Goal: Information Seeking & Learning: Learn about a topic

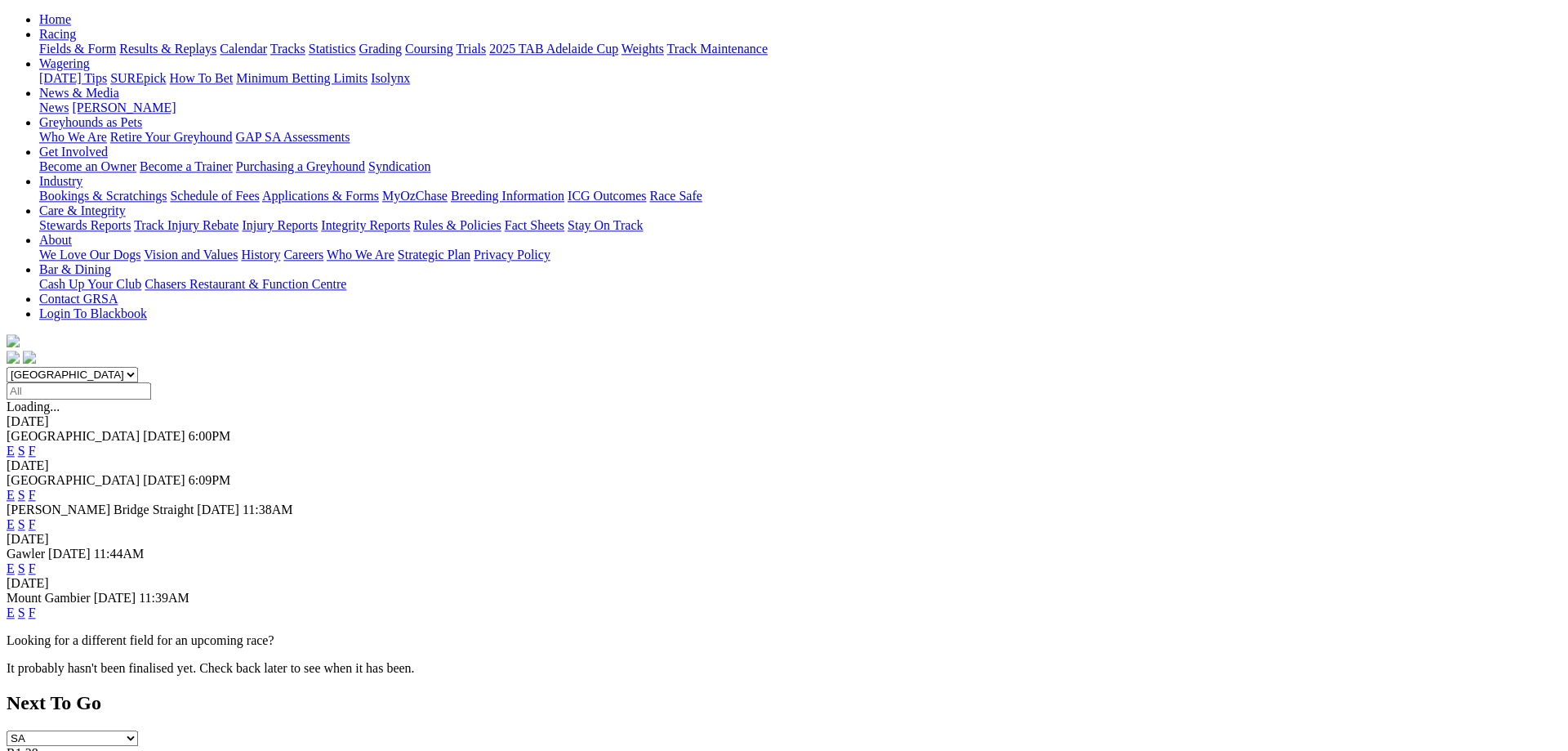
scroll to position [166, 0]
click at [36, 561] on link "F" at bounding box center [32, 567] width 7 height 14
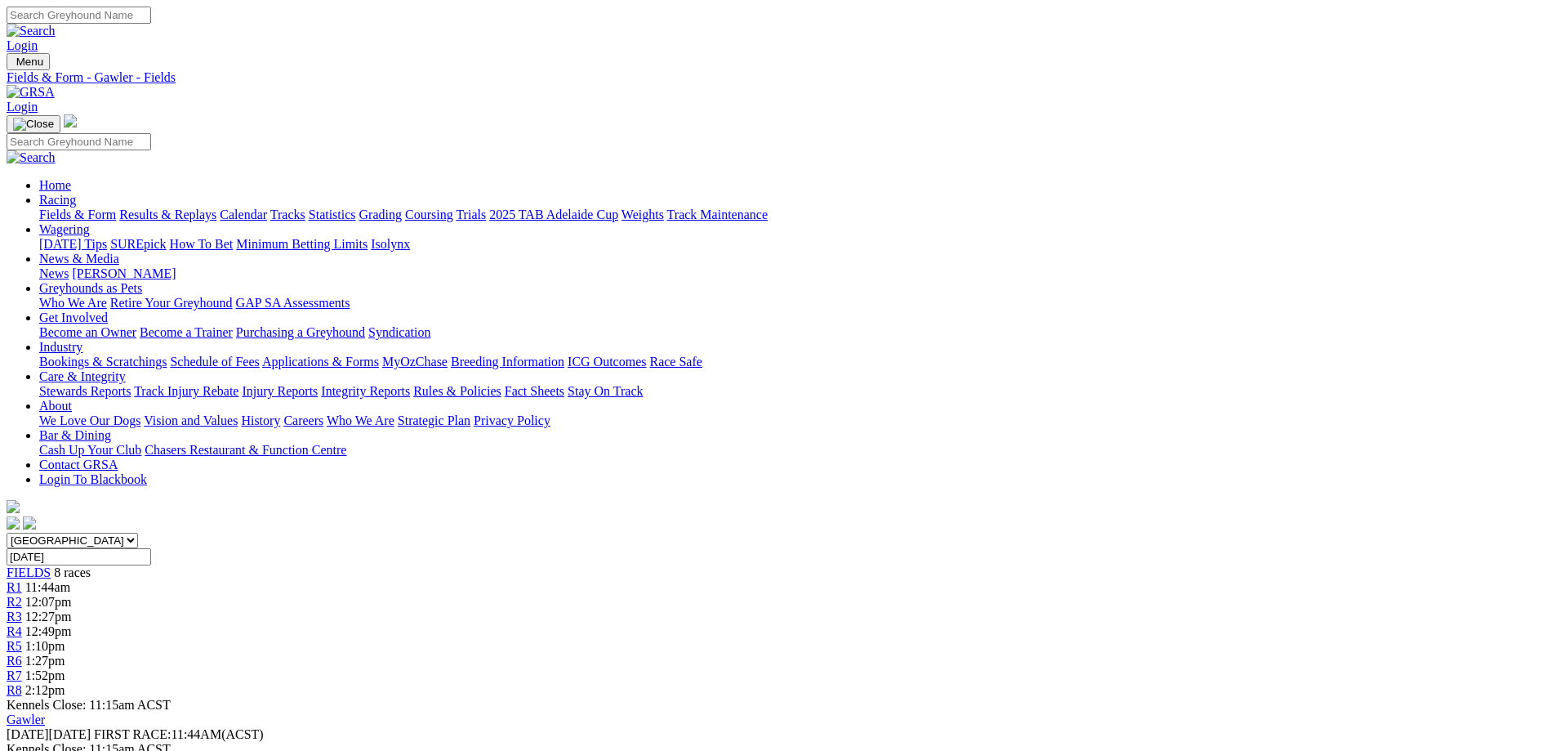
click at [116, 208] on link "Fields & Form" at bounding box center [77, 214] width 77 height 14
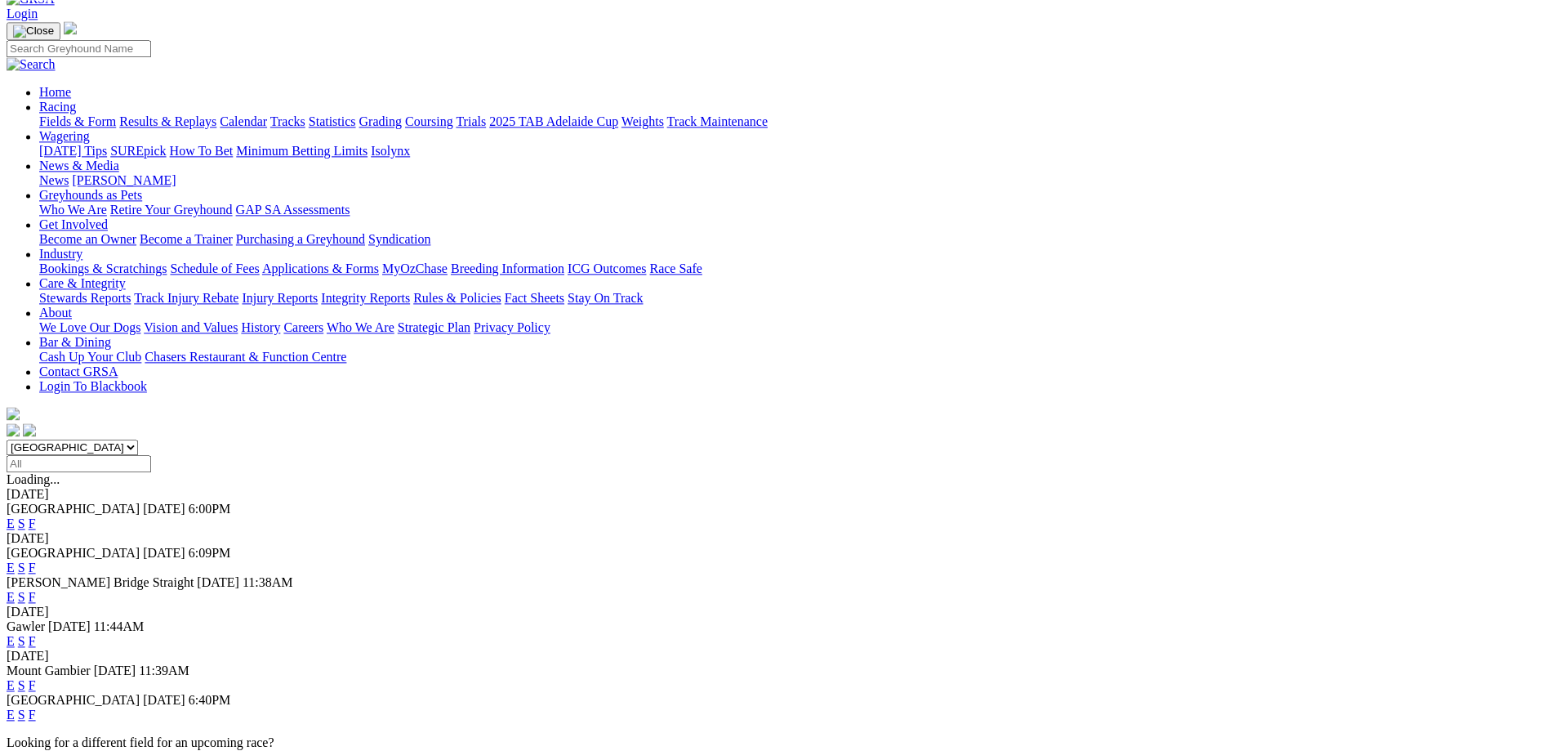
scroll to position [166, 0]
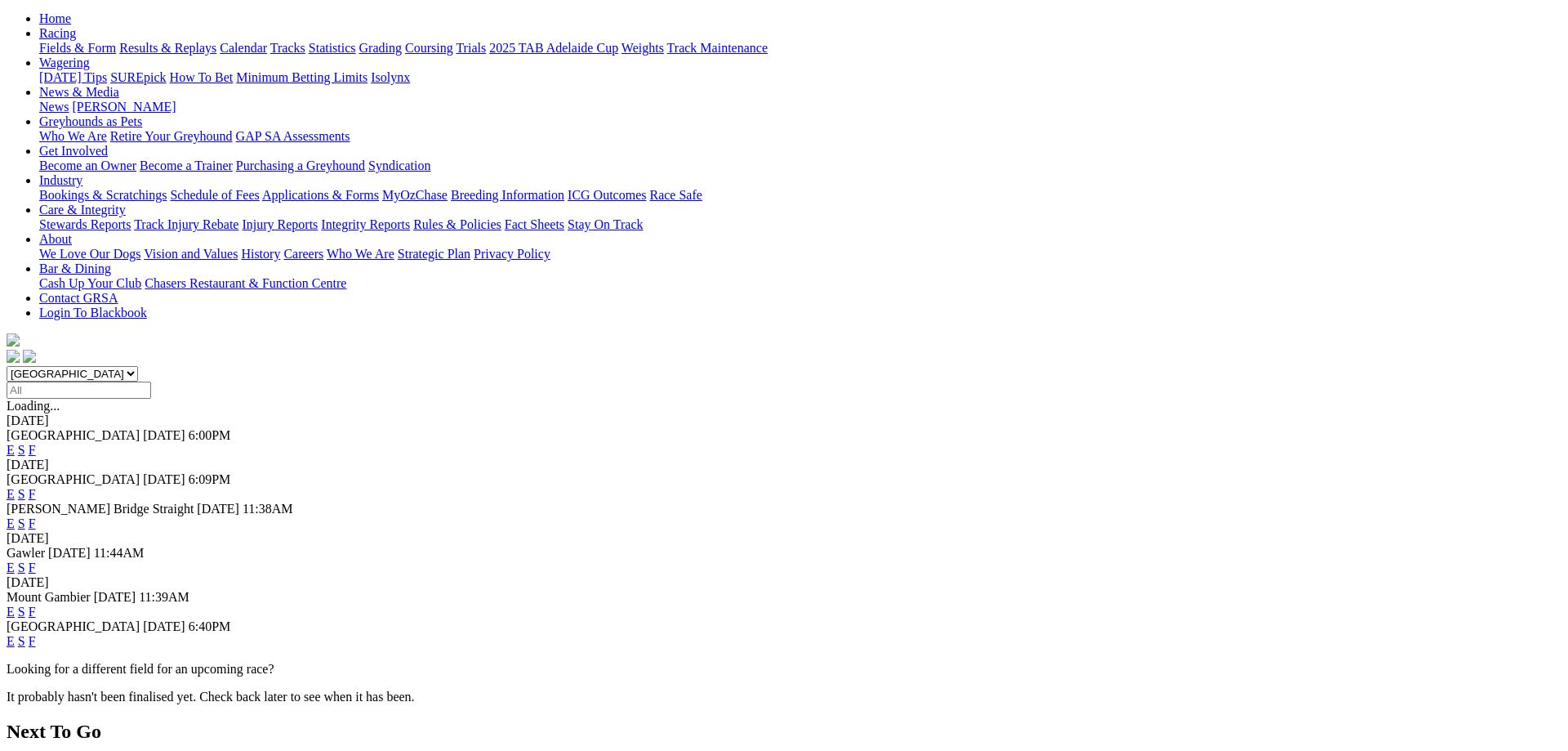
click at [36, 634] on link "F" at bounding box center [32, 640] width 7 height 14
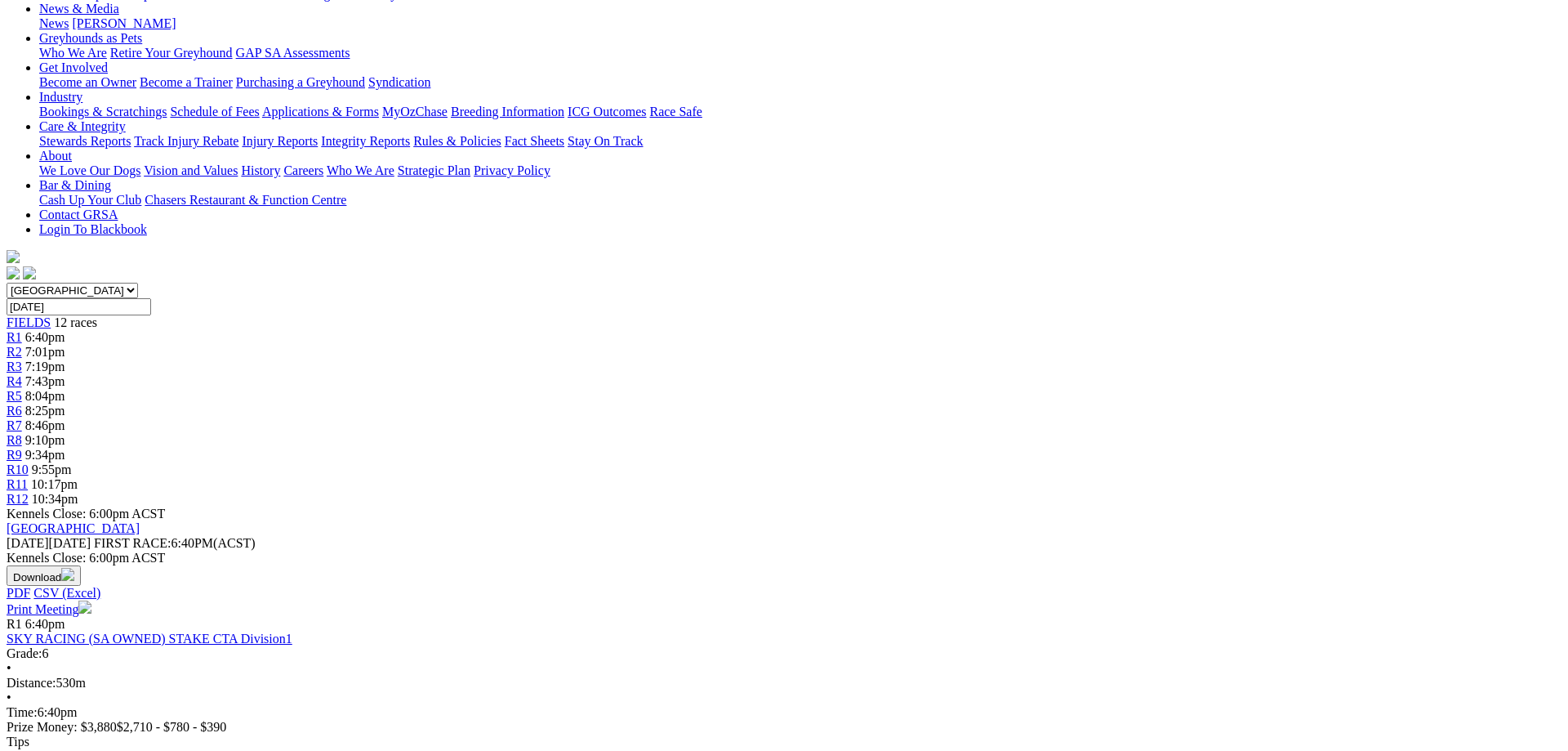
scroll to position [166, 0]
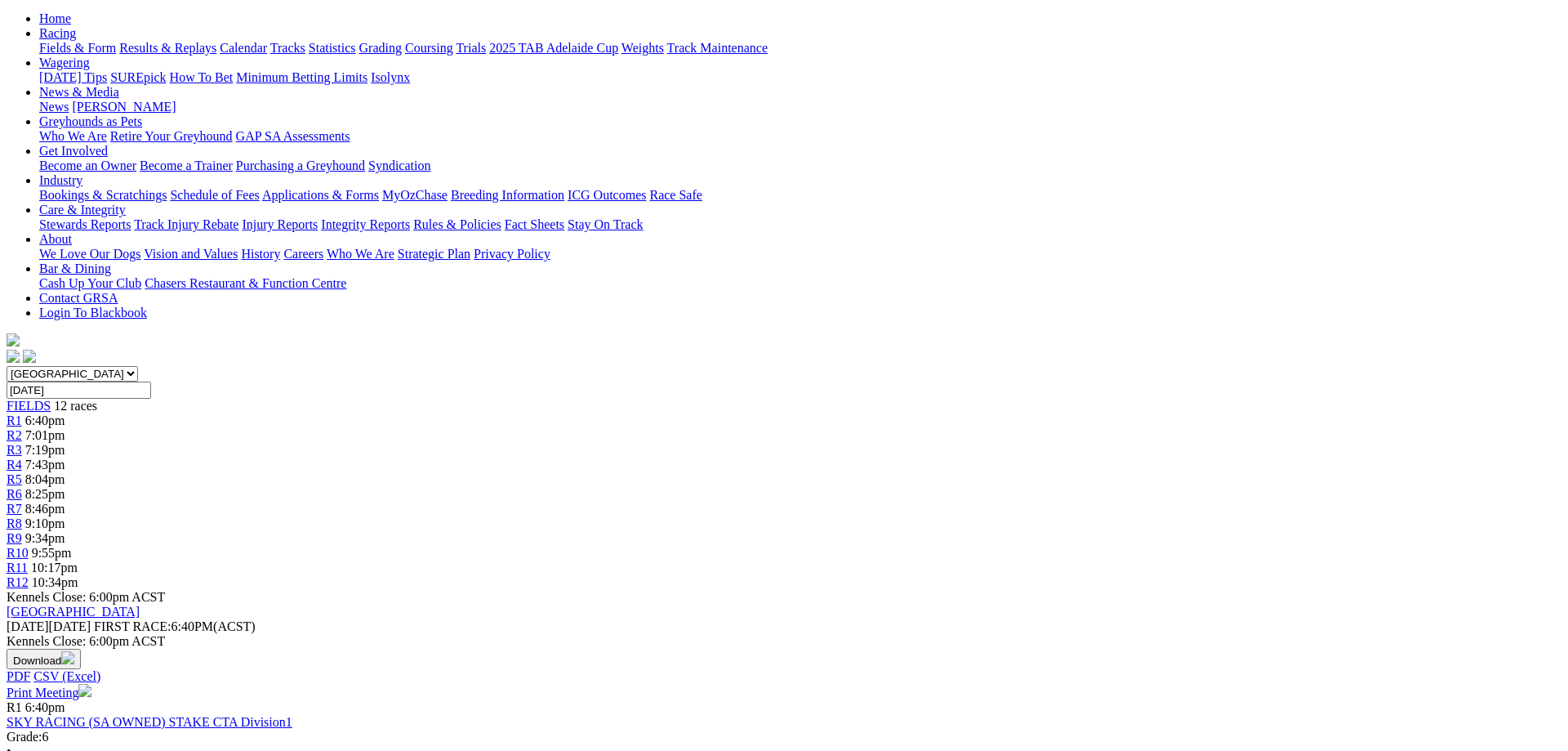
click at [390, 414] on div "R1 6:40pm" at bounding box center [784, 421] width 1555 height 15
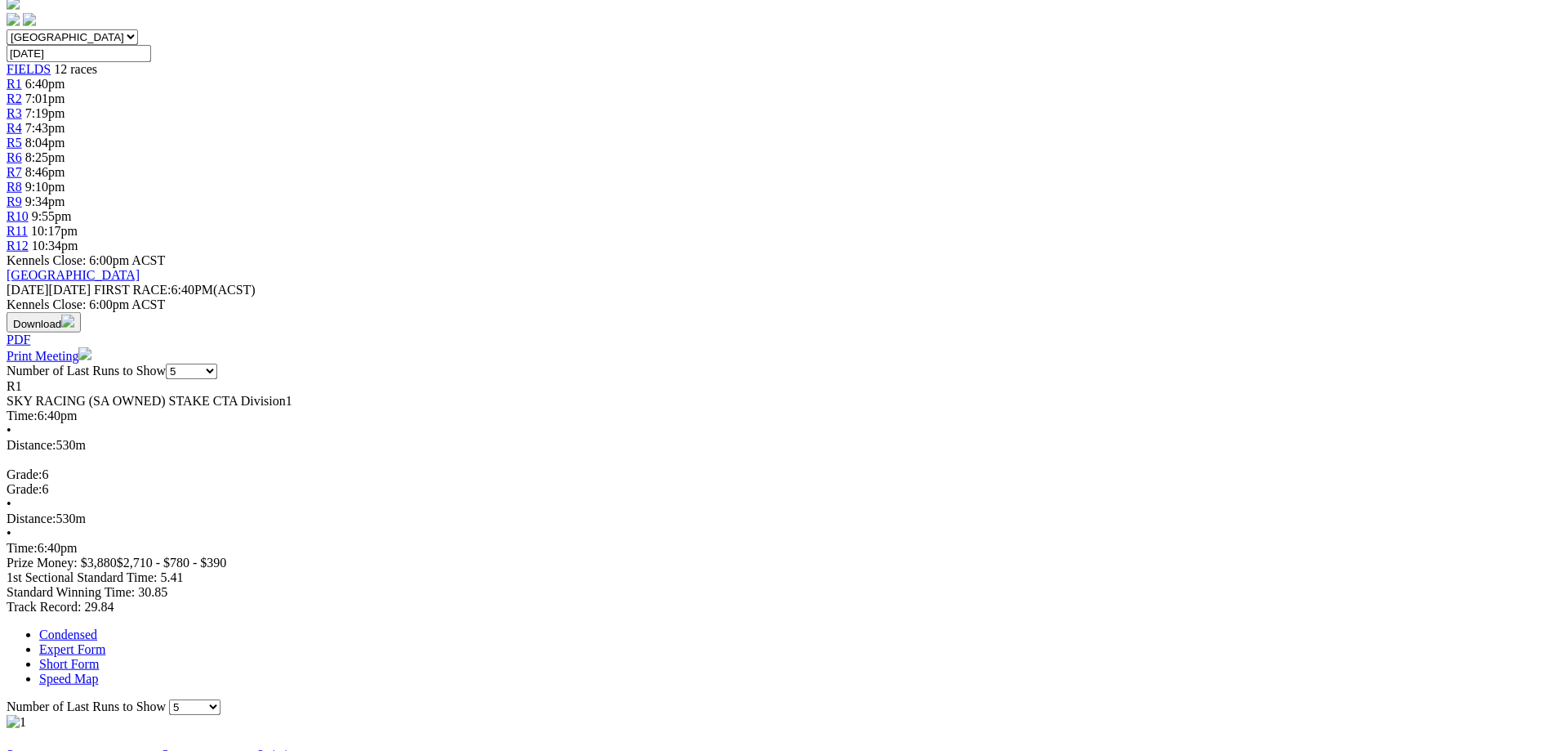
scroll to position [500, 0]
